Goal: Task Accomplishment & Management: Manage account settings

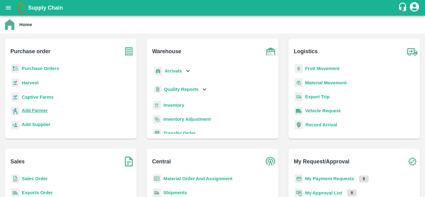
click at [35, 109] on b "Add Farmer" at bounding box center [35, 110] width 26 height 5
click at [28, 67] on b "Purchase Orders" at bounding box center [40, 68] width 37 height 5
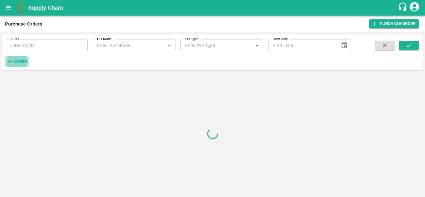
click at [21, 62] on strong "More" at bounding box center [20, 61] width 14 height 5
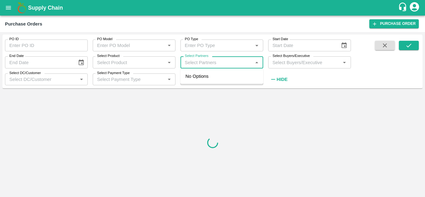
click at [204, 66] on input "Select Partners" at bounding box center [216, 62] width 69 height 8
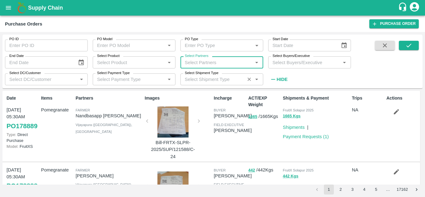
paste input "9972471185"
type input "9972471185"
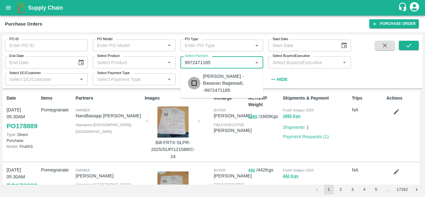
click at [192, 82] on input "checkbox" at bounding box center [194, 83] width 12 height 12
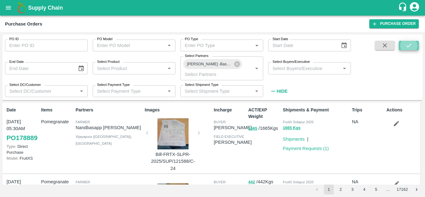
click at [409, 46] on icon "submit" at bounding box center [408, 46] width 5 height 4
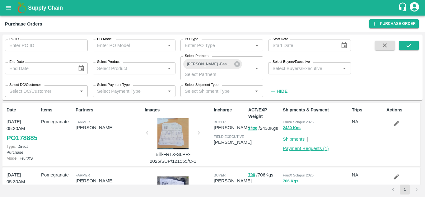
click at [314, 147] on link "Payment Requests ( 1 )" at bounding box center [306, 148] width 46 height 5
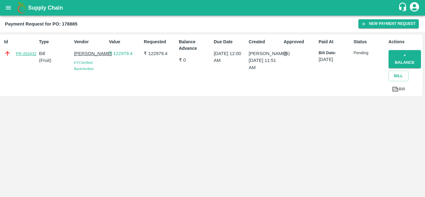
click at [28, 51] on link "PR-262432" at bounding box center [26, 54] width 21 height 6
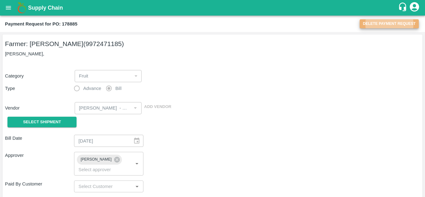
click at [384, 23] on button "Delete Payment Request" at bounding box center [389, 23] width 59 height 9
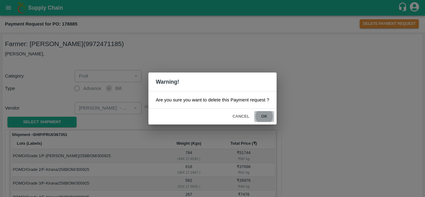
click at [262, 115] on button "ok" at bounding box center [264, 116] width 20 height 11
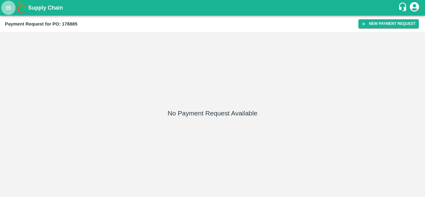
click at [7, 8] on icon "open drawer" at bounding box center [8, 7] width 7 height 7
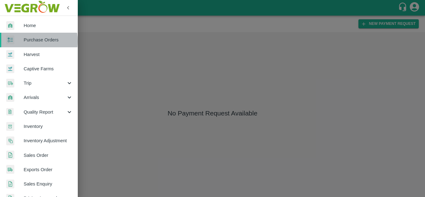
click at [29, 41] on span "Purchase Orders" at bounding box center [48, 39] width 49 height 7
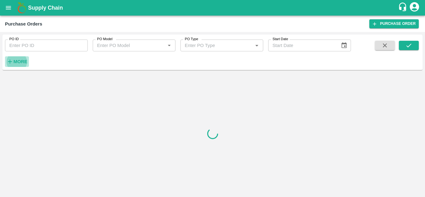
click at [18, 63] on strong "More" at bounding box center [20, 61] width 14 height 5
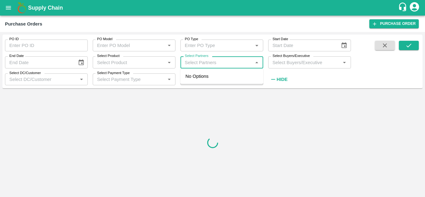
click at [198, 63] on input "Select Partners" at bounding box center [216, 62] width 69 height 8
paste input "9972471185"
type input "9972471185"
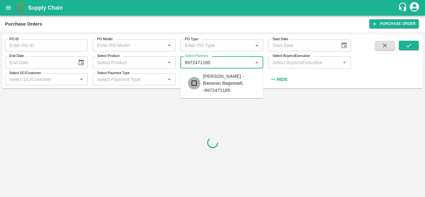
click at [197, 84] on input "checkbox" at bounding box center [194, 83] width 12 height 12
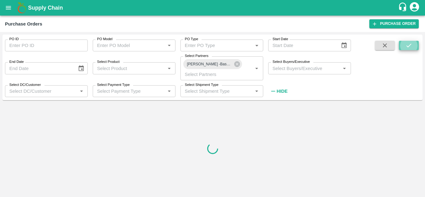
click at [411, 43] on icon "submit" at bounding box center [408, 45] width 7 height 7
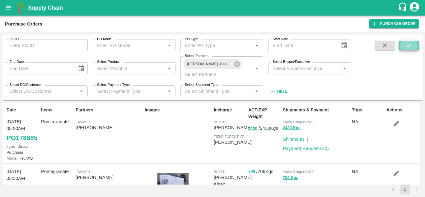
click at [409, 47] on icon "submit" at bounding box center [408, 45] width 7 height 7
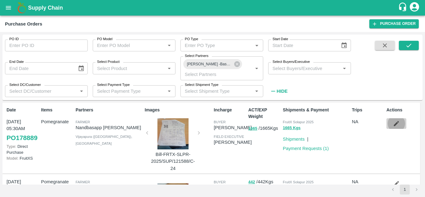
click at [395, 125] on icon "button" at bounding box center [396, 123] width 7 height 7
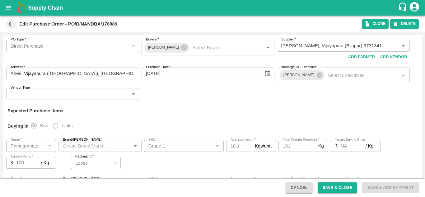
click at [11, 28] on span at bounding box center [10, 23] width 9 height 9
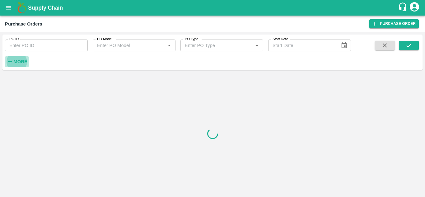
click at [12, 63] on icon "button" at bounding box center [10, 61] width 7 height 7
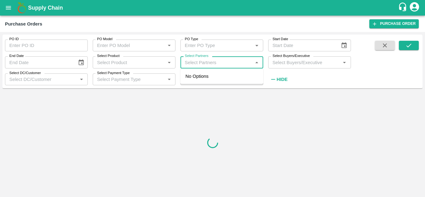
click at [202, 65] on input "Select Partners" at bounding box center [216, 62] width 69 height 8
paste input "9972471185"
type input "9972471185"
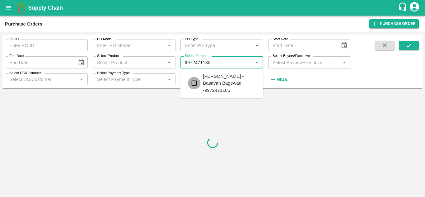
click at [195, 86] on input "checkbox" at bounding box center [194, 83] width 12 height 12
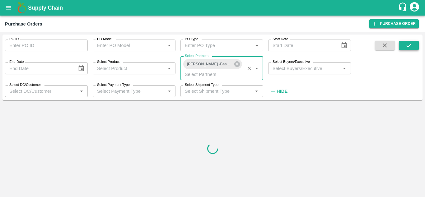
click at [407, 47] on icon "submit" at bounding box center [408, 46] width 5 height 4
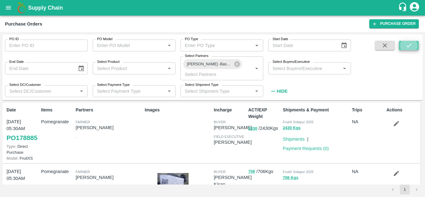
click at [407, 47] on icon "submit" at bounding box center [408, 46] width 5 height 4
click at [399, 124] on button "button" at bounding box center [396, 123] width 20 height 11
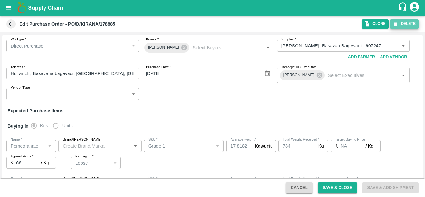
click at [402, 26] on button "DELETE" at bounding box center [404, 23] width 29 height 9
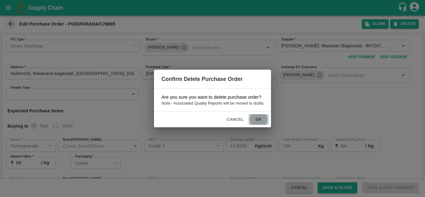
click at [257, 119] on button "ok" at bounding box center [258, 119] width 20 height 11
